Goal: Task Accomplishment & Management: Complete application form

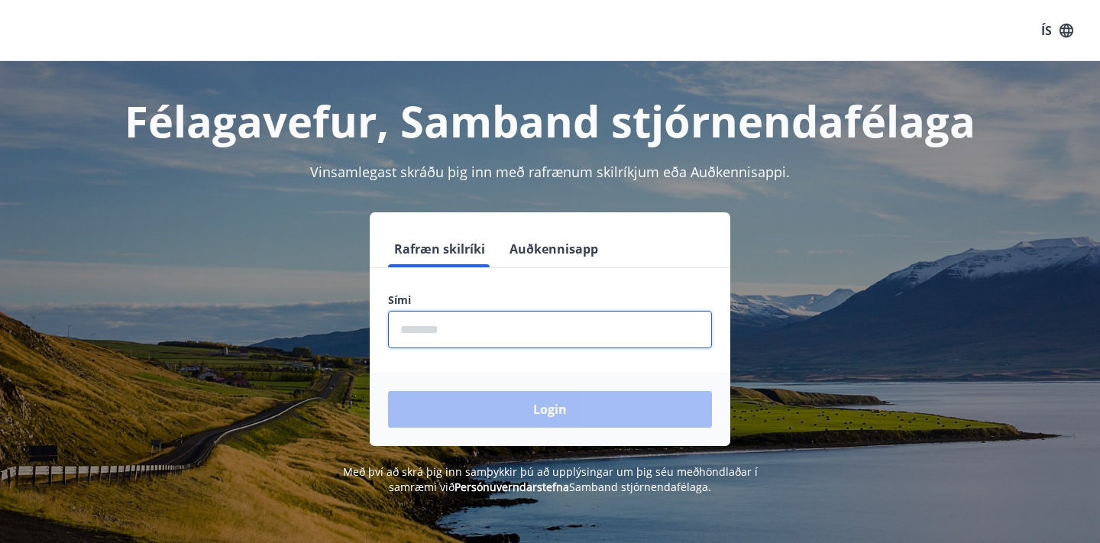
click at [430, 338] on input "phone" at bounding box center [550, 329] width 324 height 37
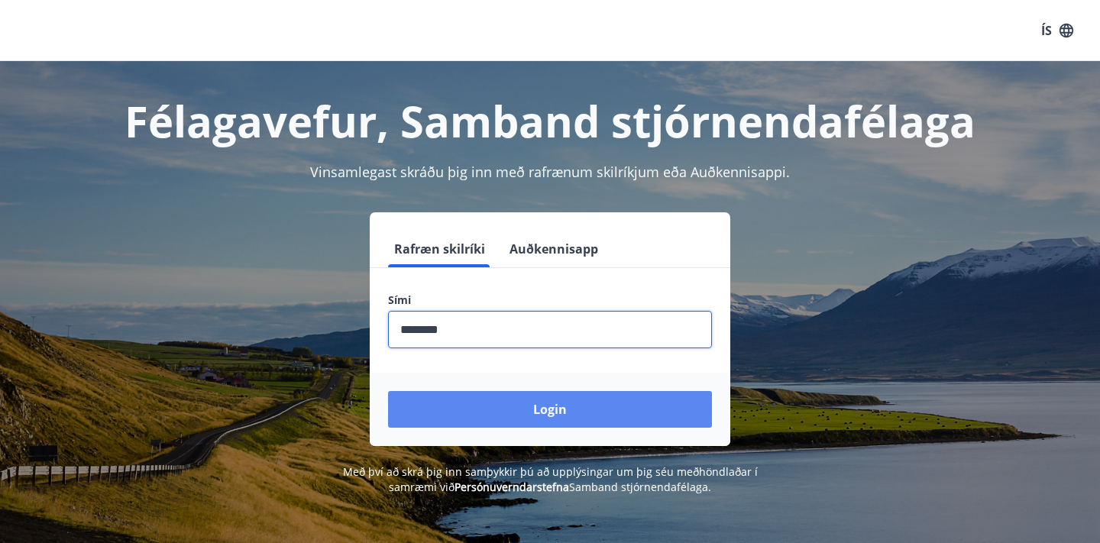
type input "********"
click at [580, 416] on button "Login" at bounding box center [550, 409] width 324 height 37
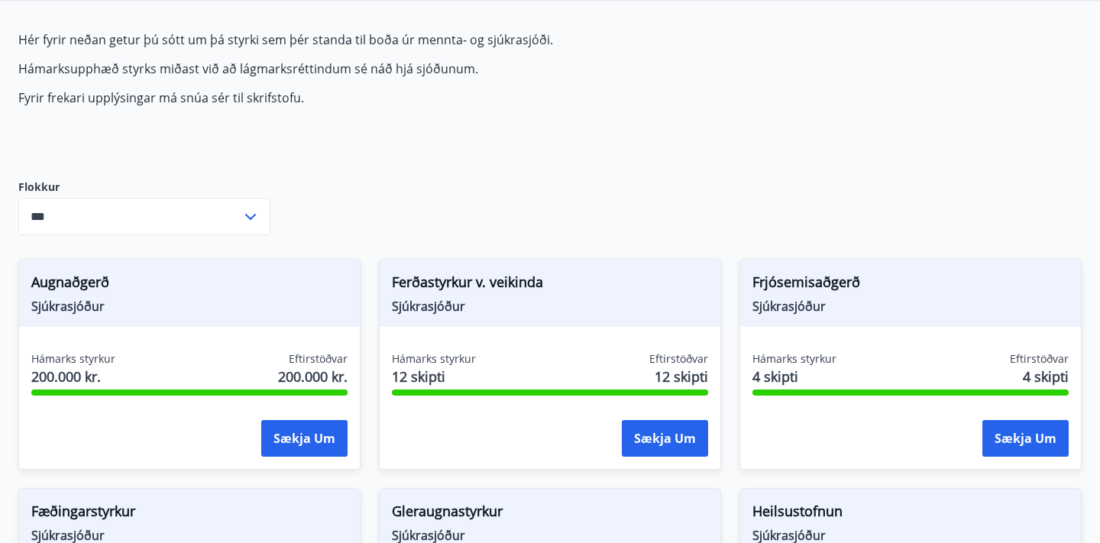
scroll to position [161, 0]
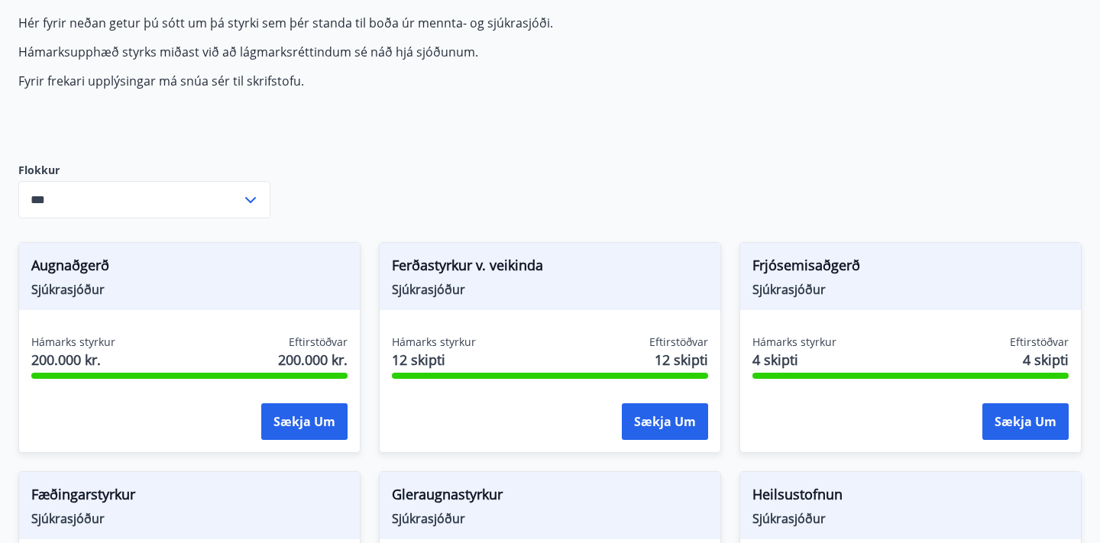
click at [255, 198] on icon at bounding box center [250, 200] width 11 height 6
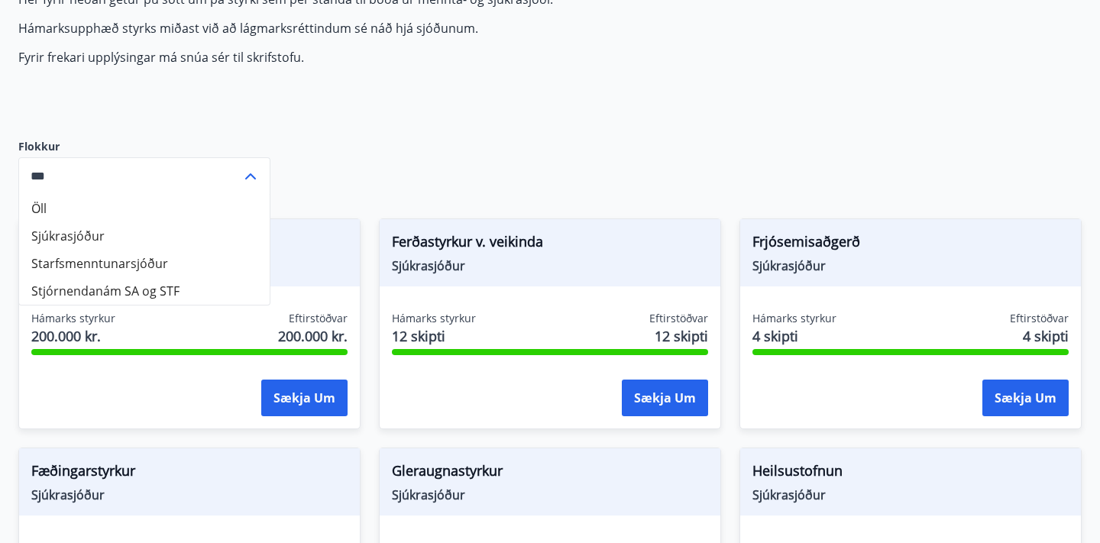
scroll to position [187, 0]
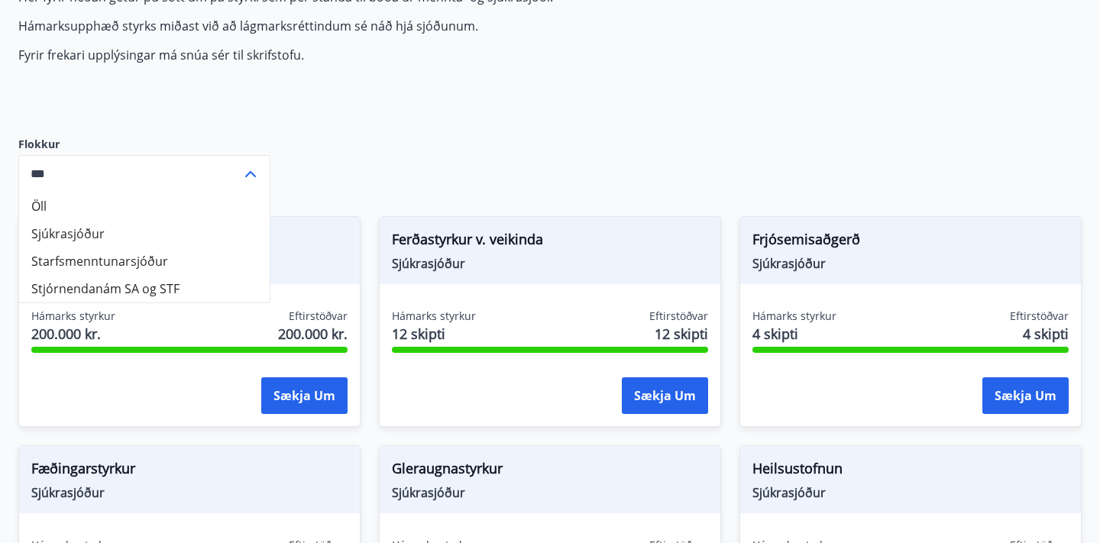
click at [136, 235] on li "Sjúkrasjóður" at bounding box center [144, 234] width 251 height 28
type input "**********"
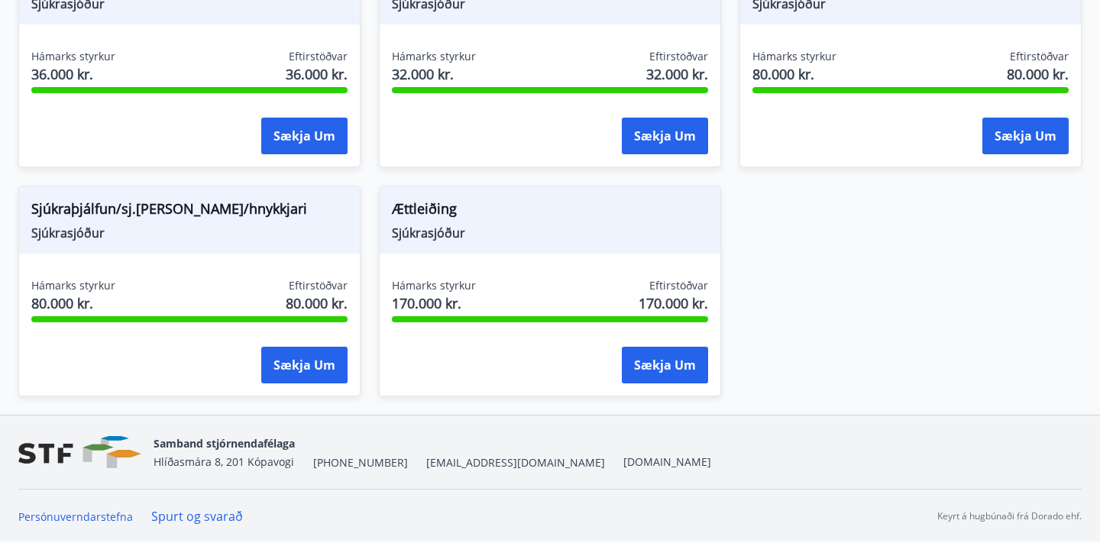
scroll to position [1134, 0]
click at [313, 367] on button "Sækja um" at bounding box center [304, 365] width 86 height 37
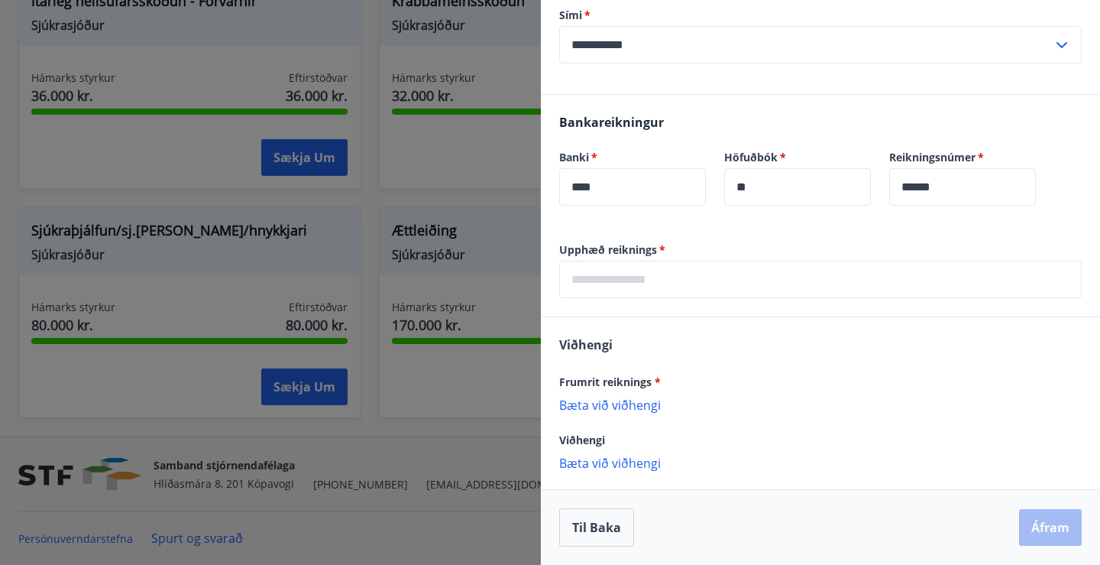
scroll to position [435, 0]
click at [645, 279] on input "text" at bounding box center [820, 279] width 523 height 37
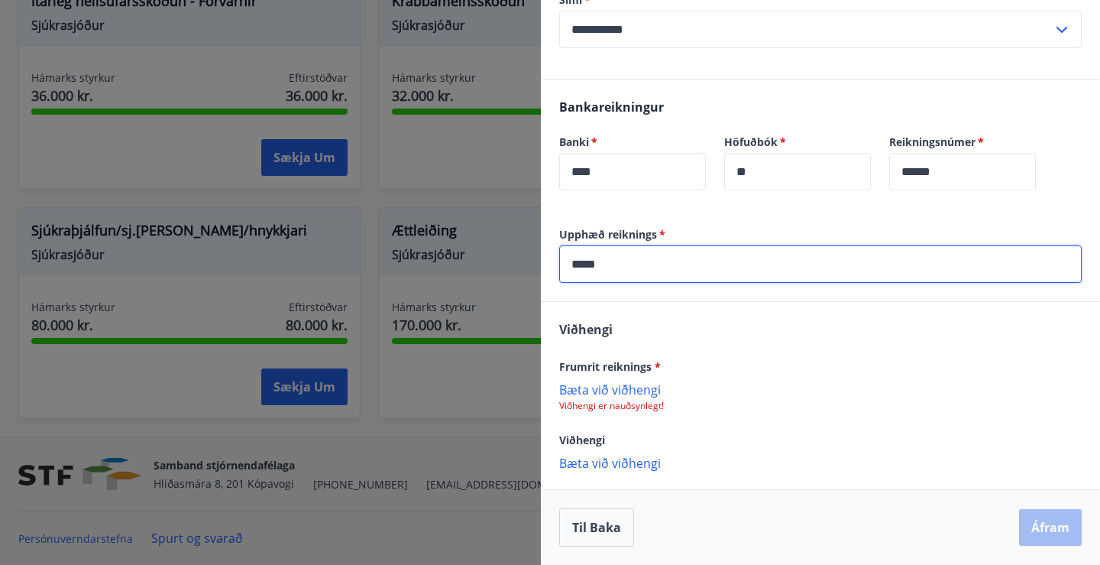
scroll to position [451, 0]
type input "*****"
click at [610, 387] on p "Bæta við viðhengi" at bounding box center [820, 388] width 523 height 15
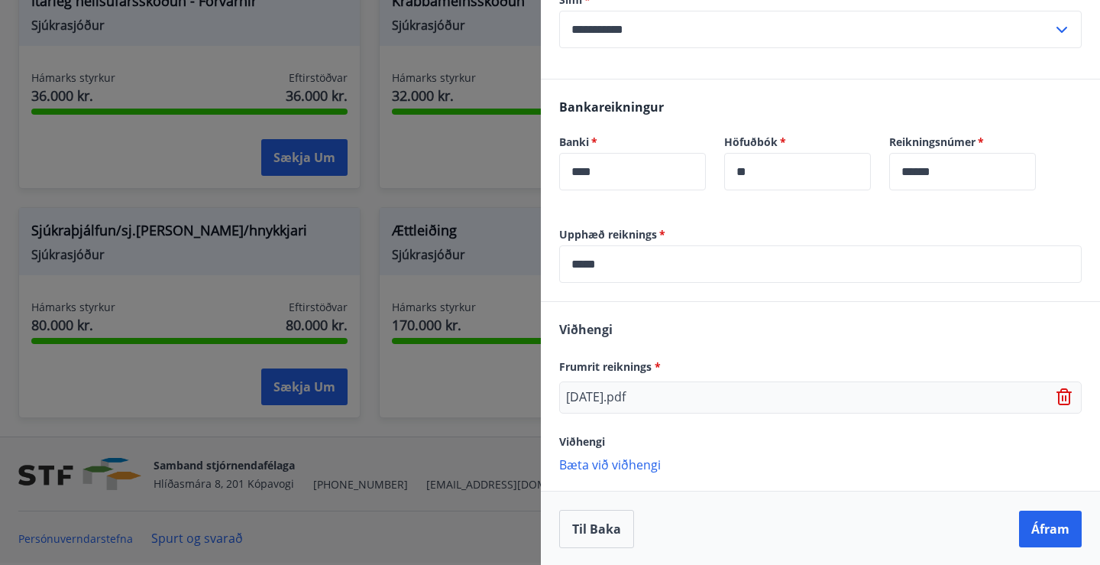
click at [607, 462] on p "Bæta við viðhengi" at bounding box center [820, 463] width 523 height 15
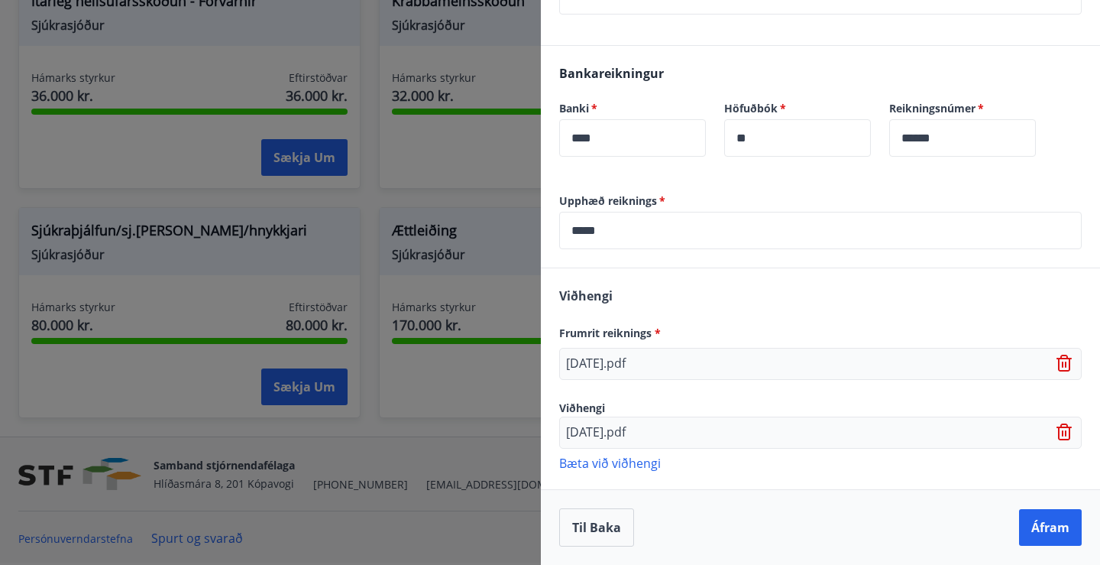
scroll to position [484, 0]
click at [596, 461] on p "Bæta við viðhengi" at bounding box center [820, 462] width 523 height 15
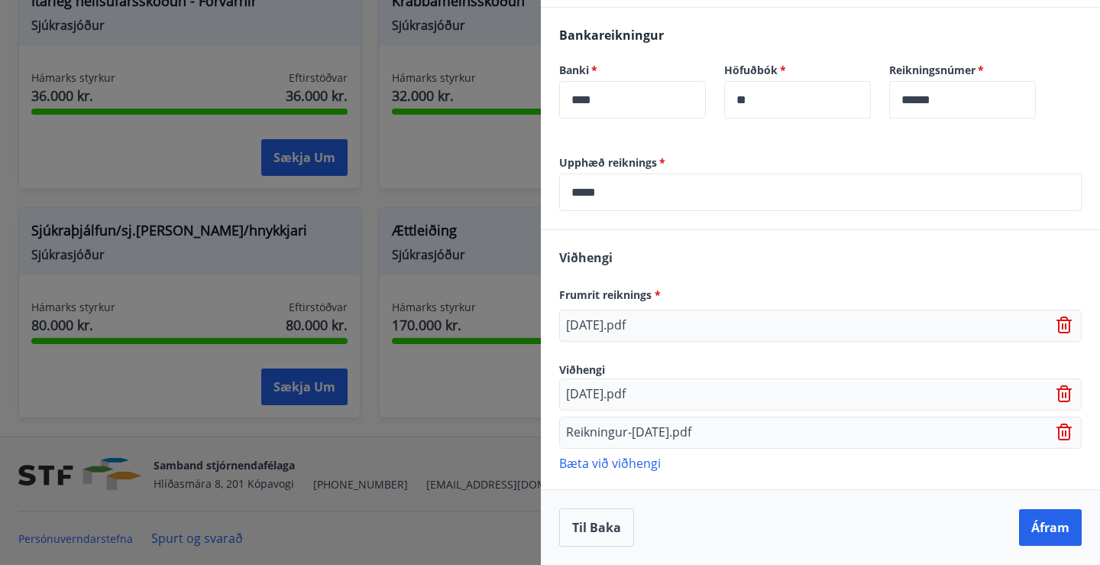
scroll to position [523, 0]
click at [617, 463] on p "Bæta við viðhengi" at bounding box center [820, 462] width 523 height 15
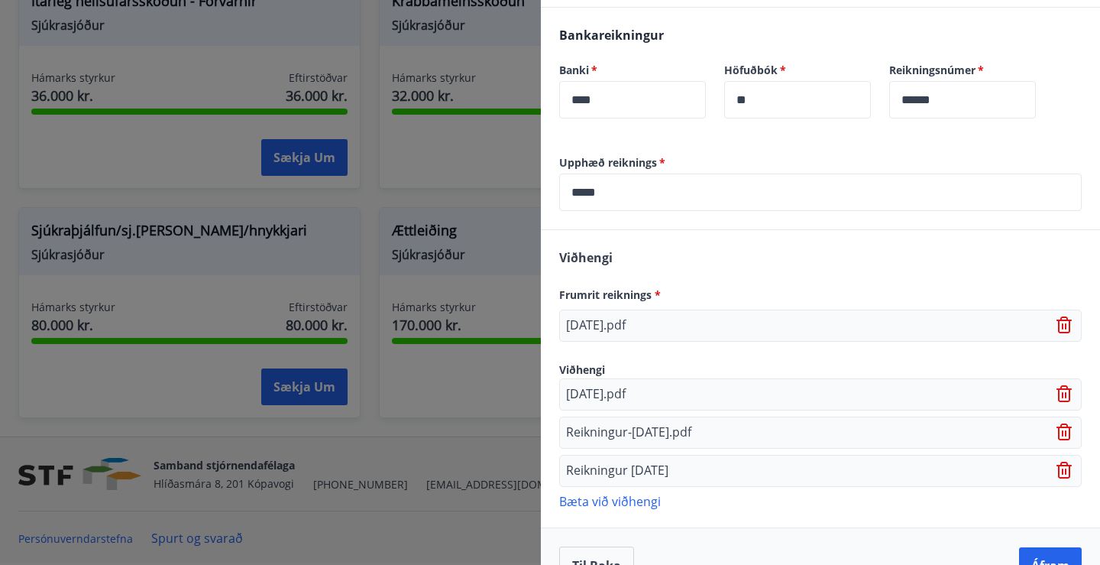
click at [638, 503] on p "Bæta við viðhengi" at bounding box center [820, 500] width 523 height 15
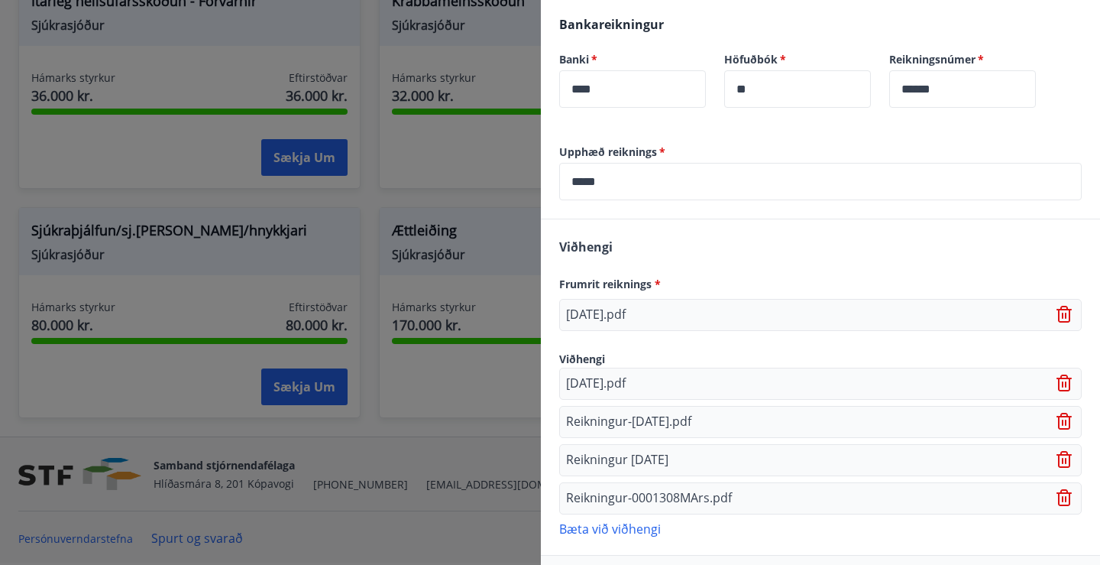
scroll to position [539, 0]
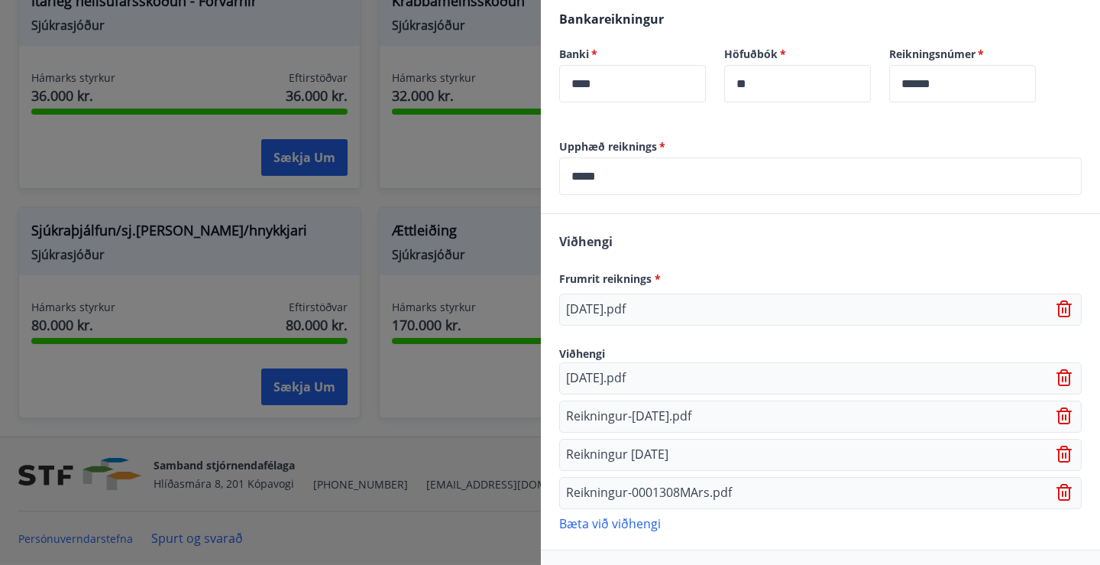
click at [1066, 454] on icon at bounding box center [1066, 455] width 2 height 6
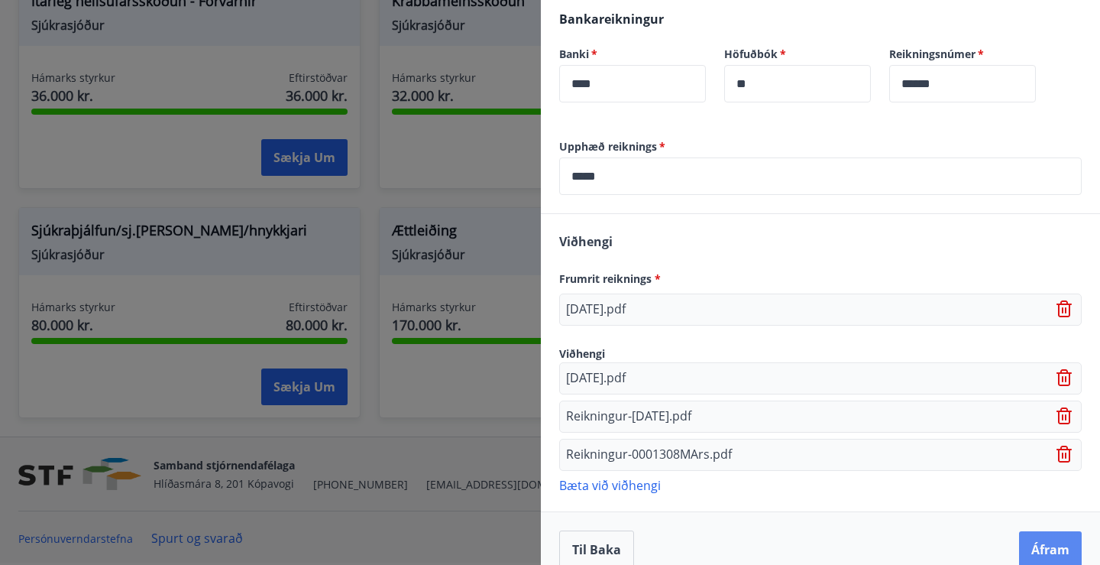
click at [1040, 534] on button "Áfram" at bounding box center [1050, 549] width 63 height 37
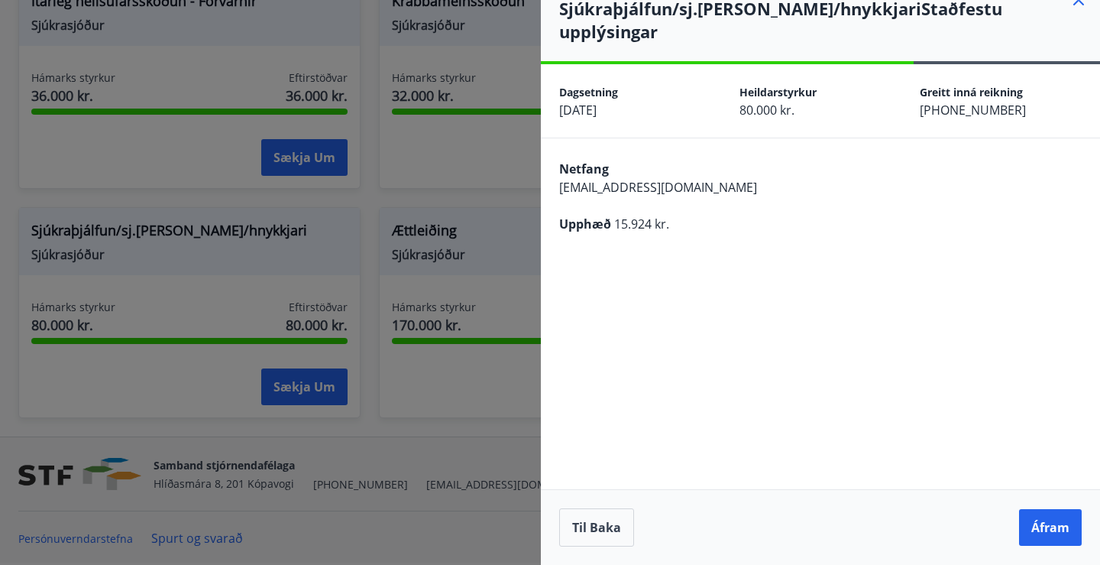
scroll to position [0, 0]
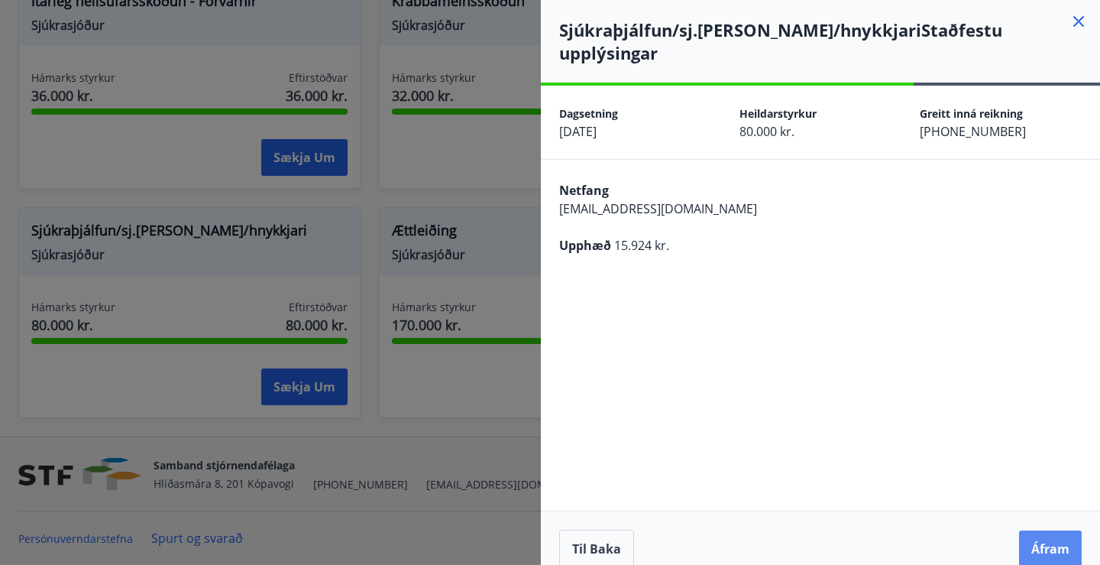
click at [1053, 531] on button "Áfram" at bounding box center [1050, 548] width 63 height 37
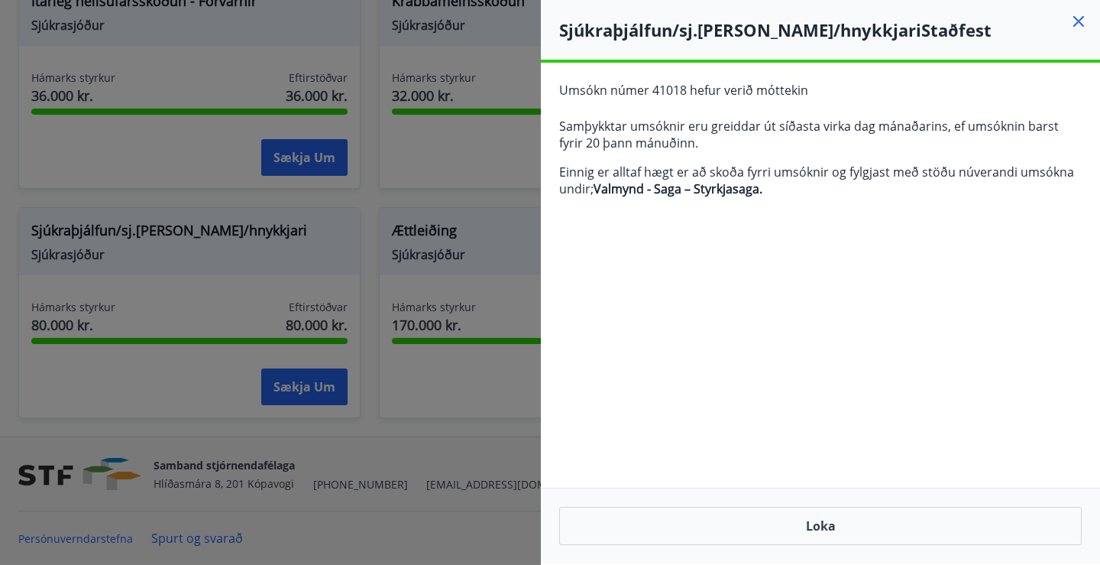
click at [1073, 27] on icon at bounding box center [1079, 21] width 18 height 18
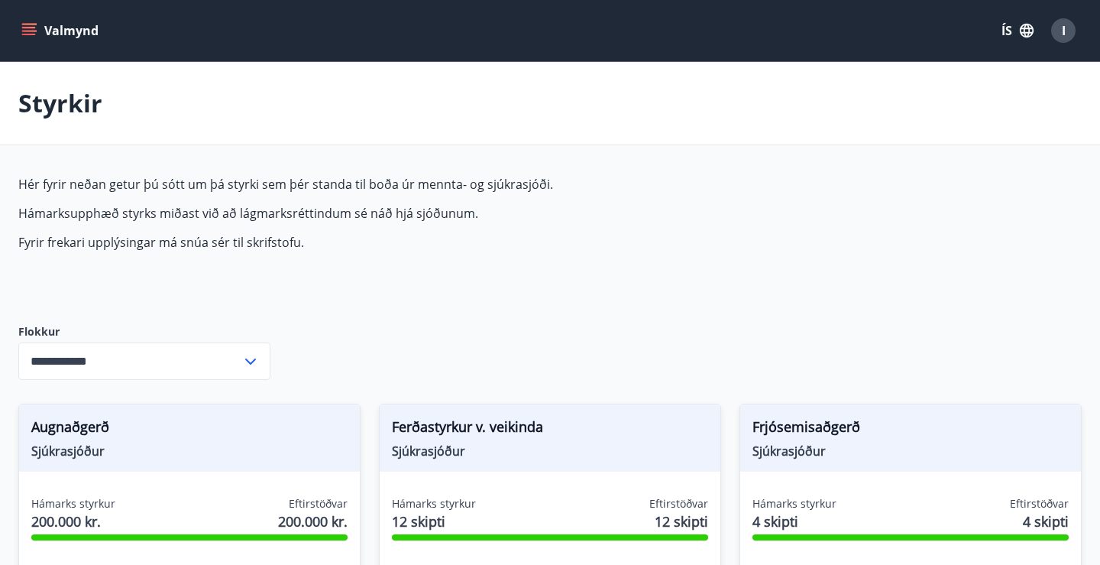
click at [1062, 34] on span "I" at bounding box center [1064, 30] width 4 height 17
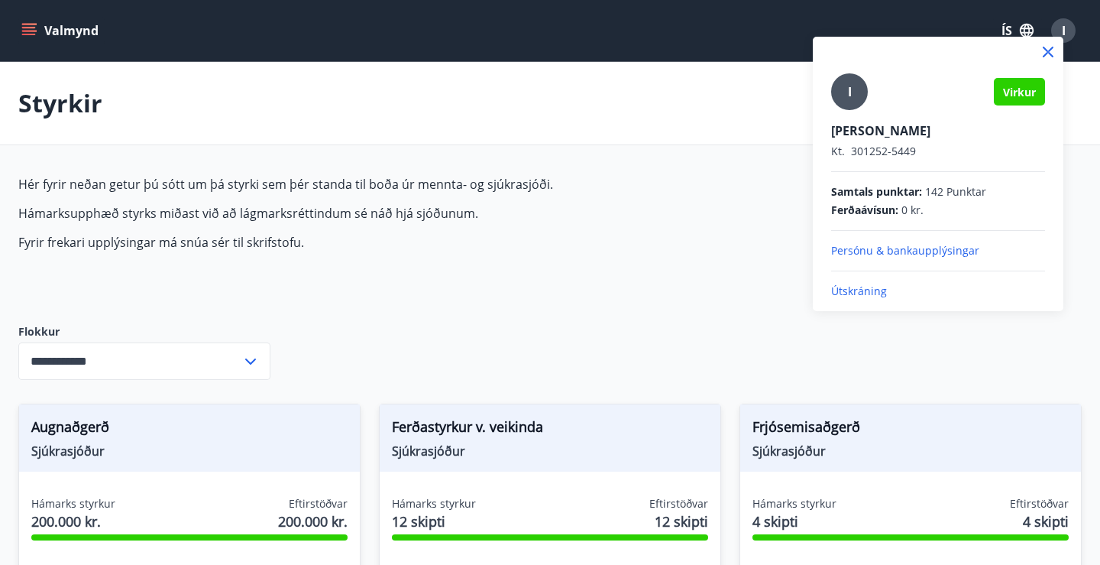
click at [861, 296] on p "Útskráning" at bounding box center [938, 290] width 214 height 15
